Goal: Information Seeking & Learning: Learn about a topic

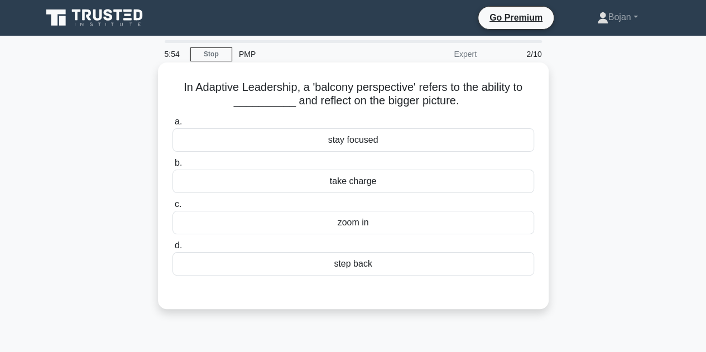
click at [349, 267] on div "step back" at bounding box center [353, 263] width 362 height 23
click at [172, 249] on input "d. step back" at bounding box center [172, 245] width 0 height 7
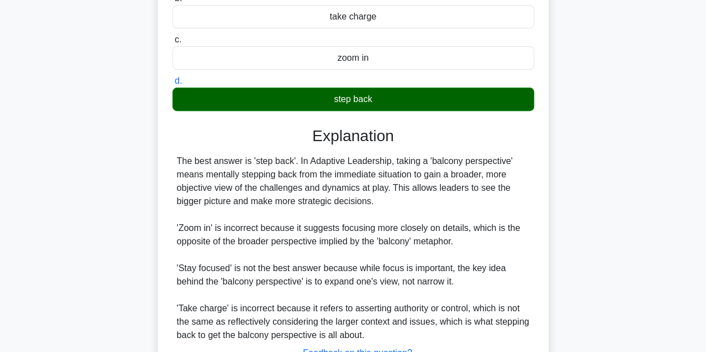
scroll to position [254, 0]
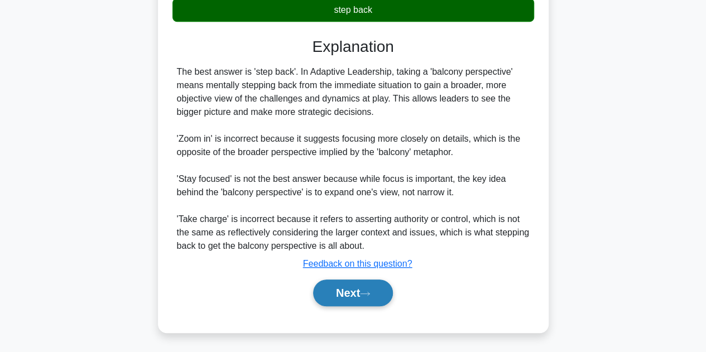
click at [360, 287] on button "Next" at bounding box center [353, 293] width 80 height 27
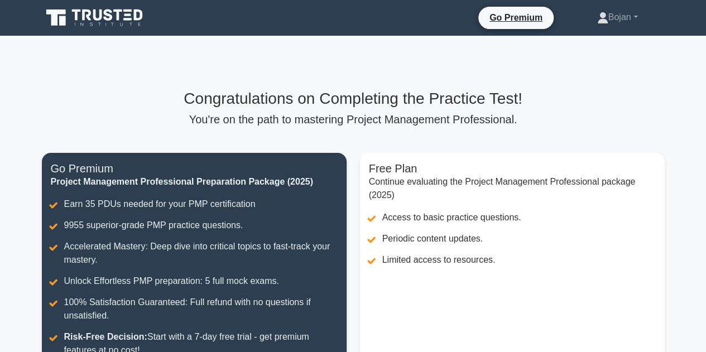
click at [545, 125] on p "You're on the path to mastering Project Management Professional." at bounding box center [353, 119] width 623 height 13
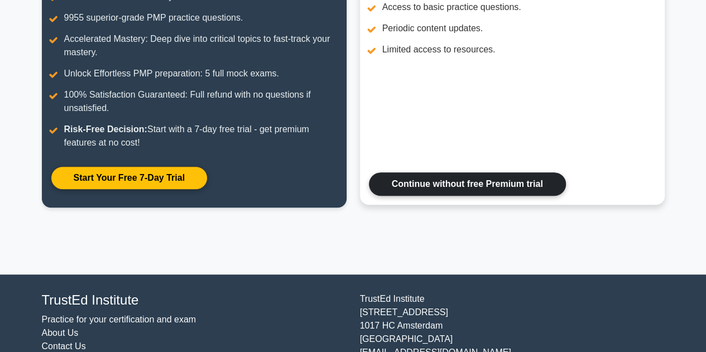
scroll to position [141, 0]
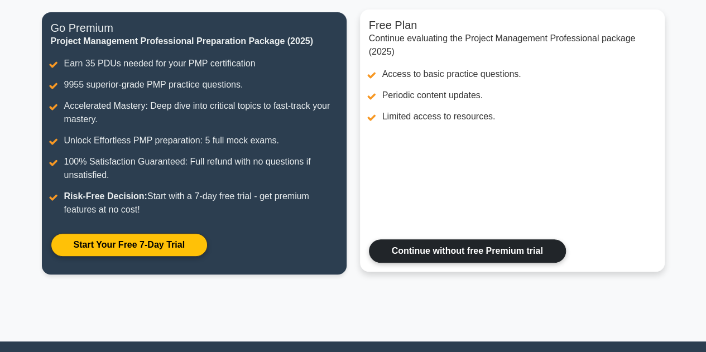
click at [470, 252] on link "Continue without free Premium trial" at bounding box center [467, 250] width 197 height 23
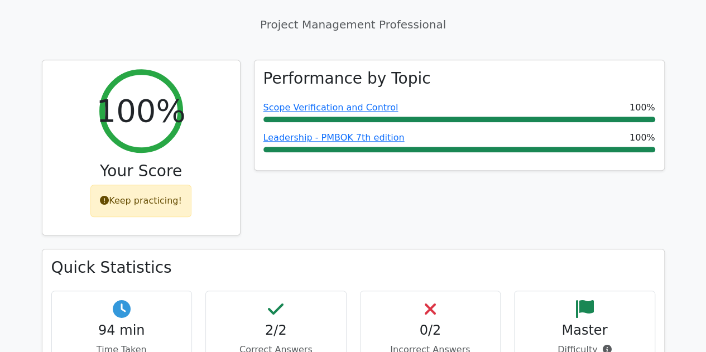
scroll to position [391, 0]
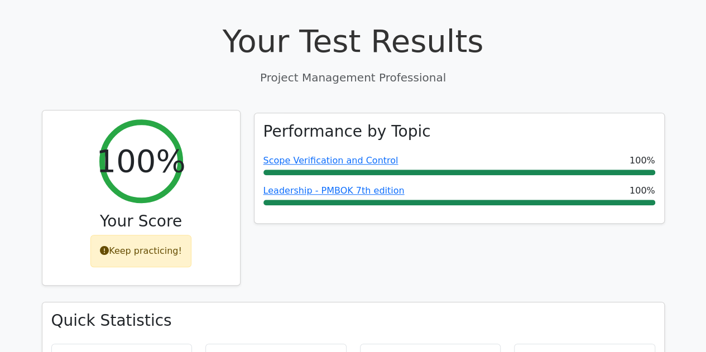
click at [136, 235] on div "Keep practicing!" at bounding box center [140, 251] width 101 height 32
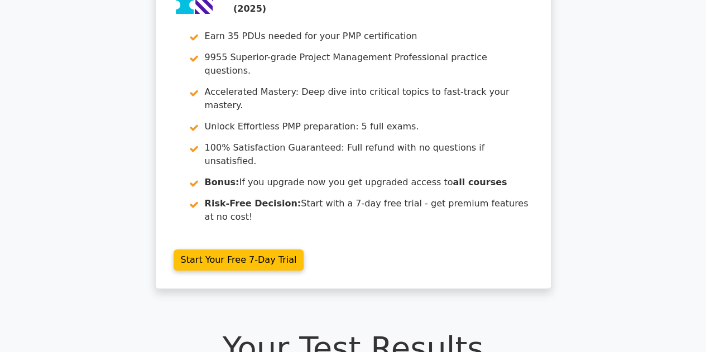
scroll to position [0, 0]
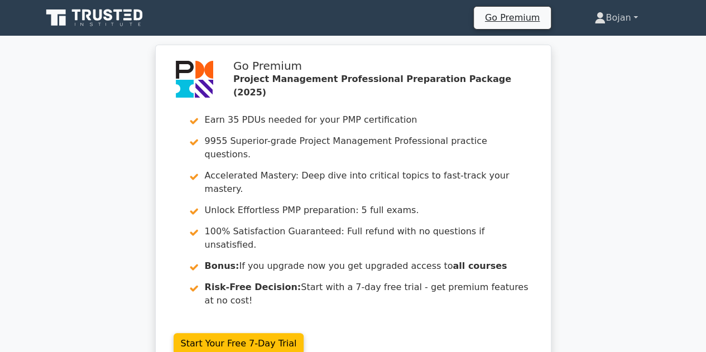
click at [619, 18] on link "Bojan" at bounding box center [615, 18] width 97 height 22
